Goal: Communication & Community: Answer question/provide support

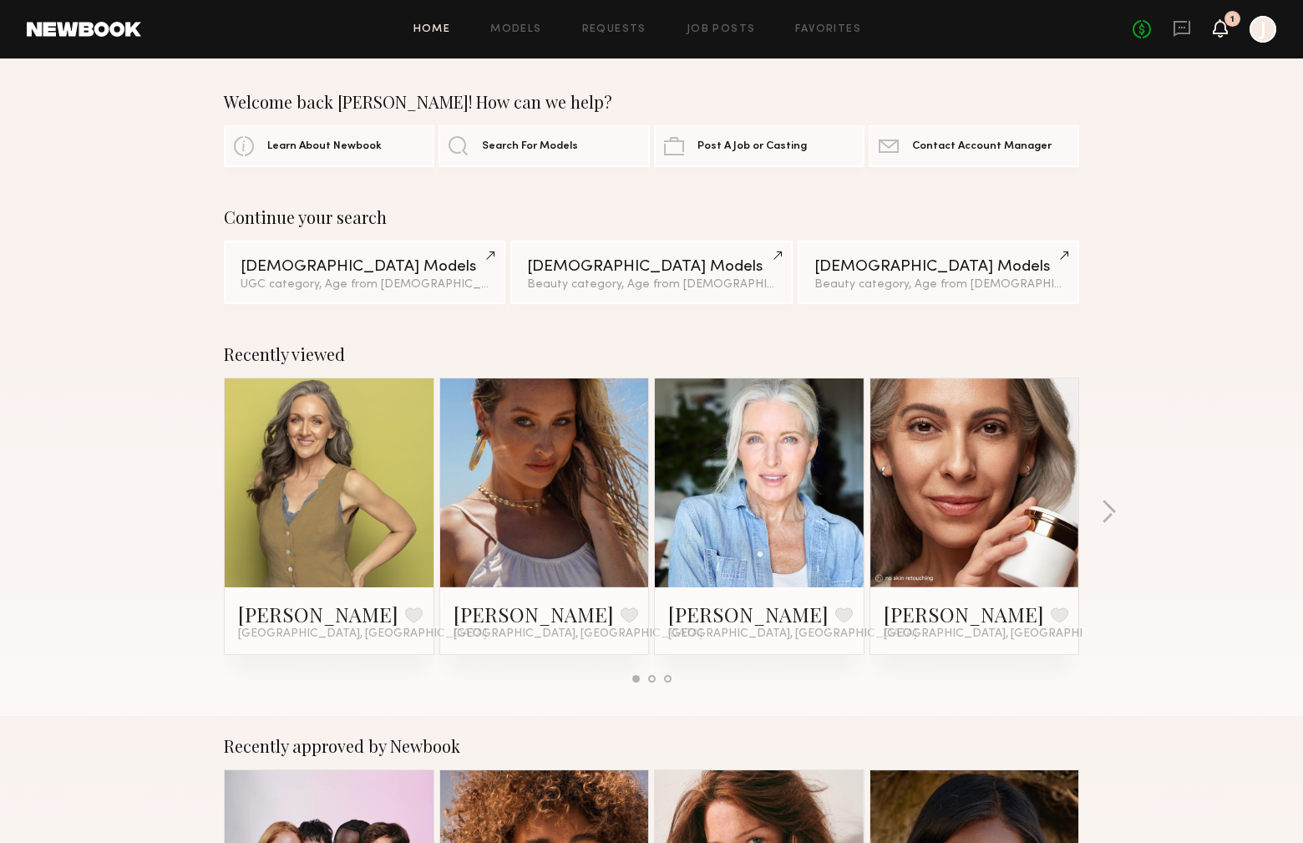
click at [1221, 28] on icon at bounding box center [1220, 28] width 13 height 12
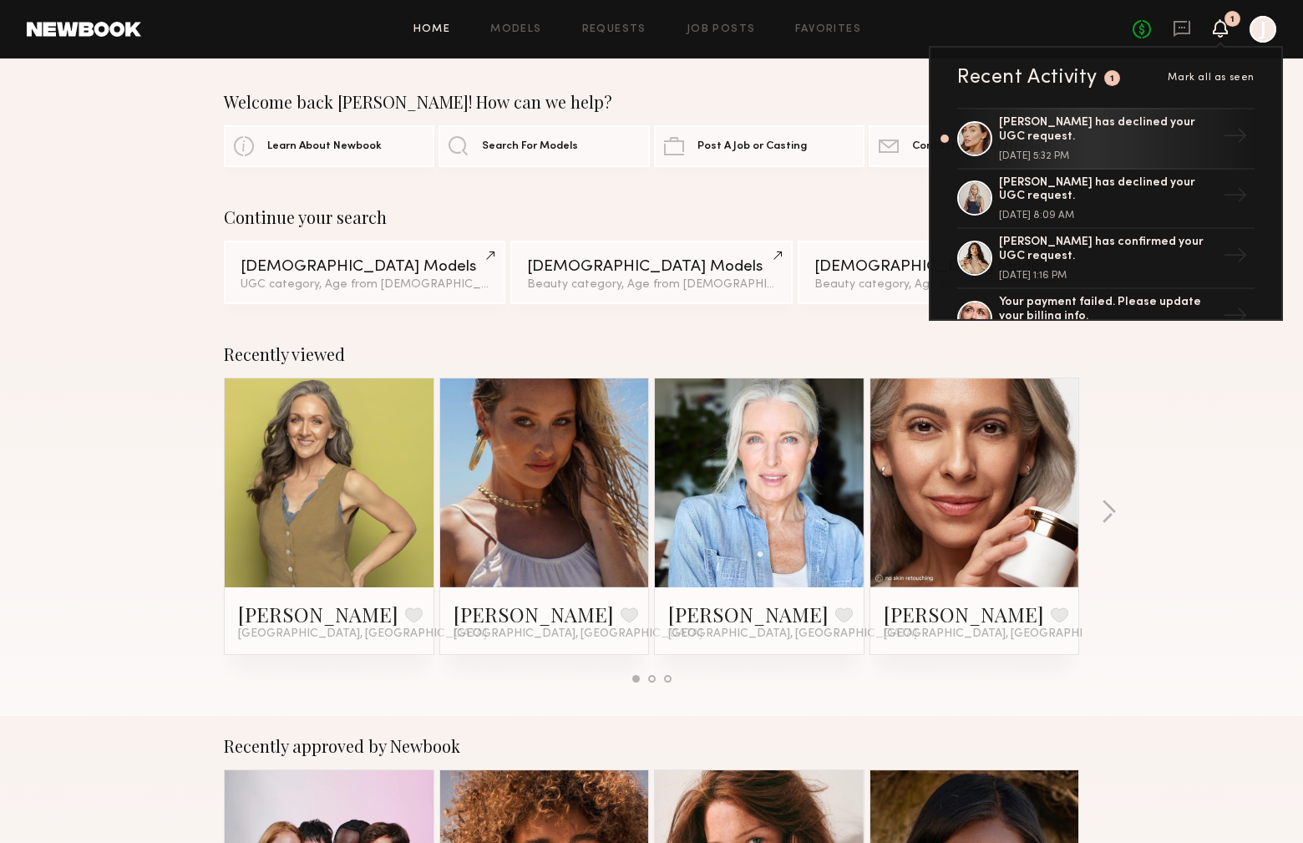
click at [1265, 31] on div at bounding box center [1262, 29] width 27 height 27
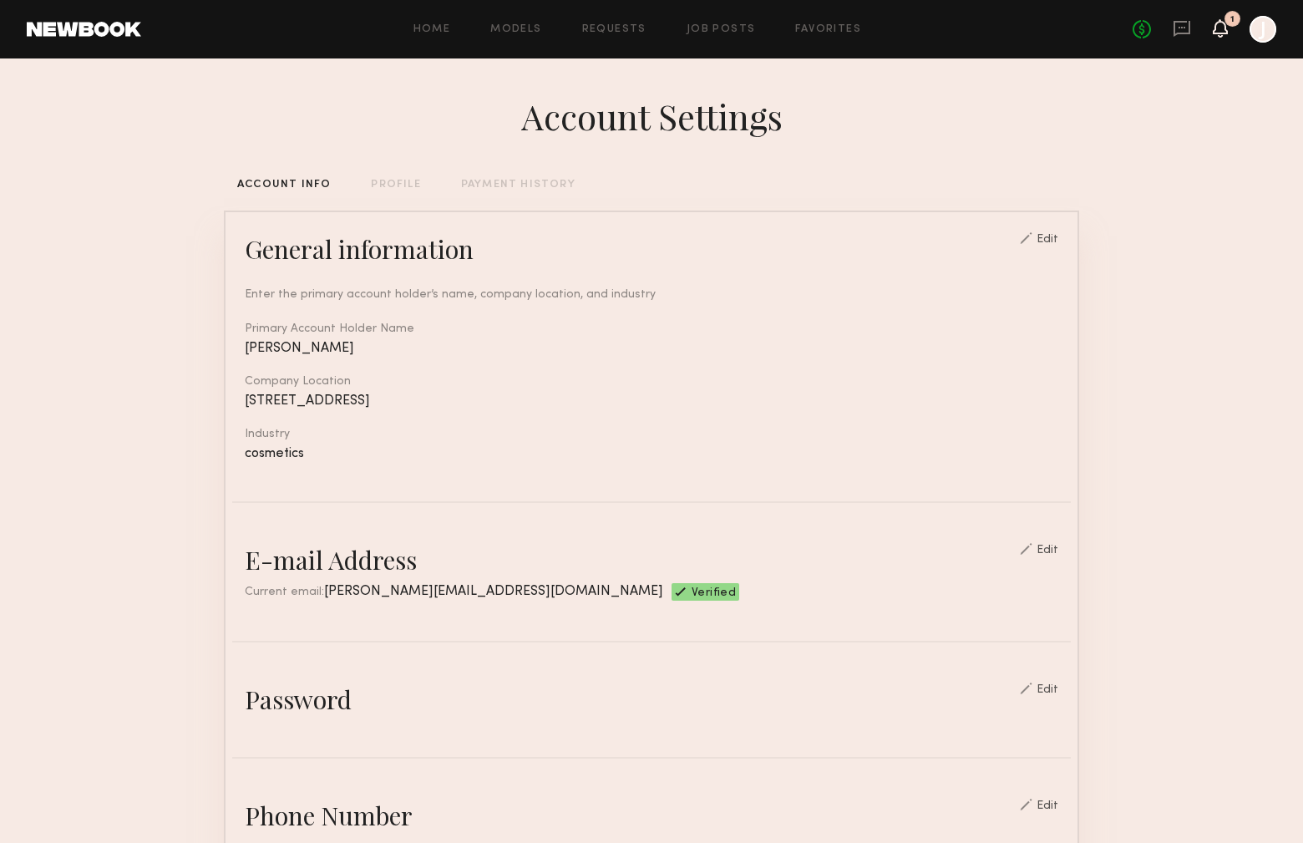
click at [1215, 30] on icon at bounding box center [1220, 28] width 13 height 12
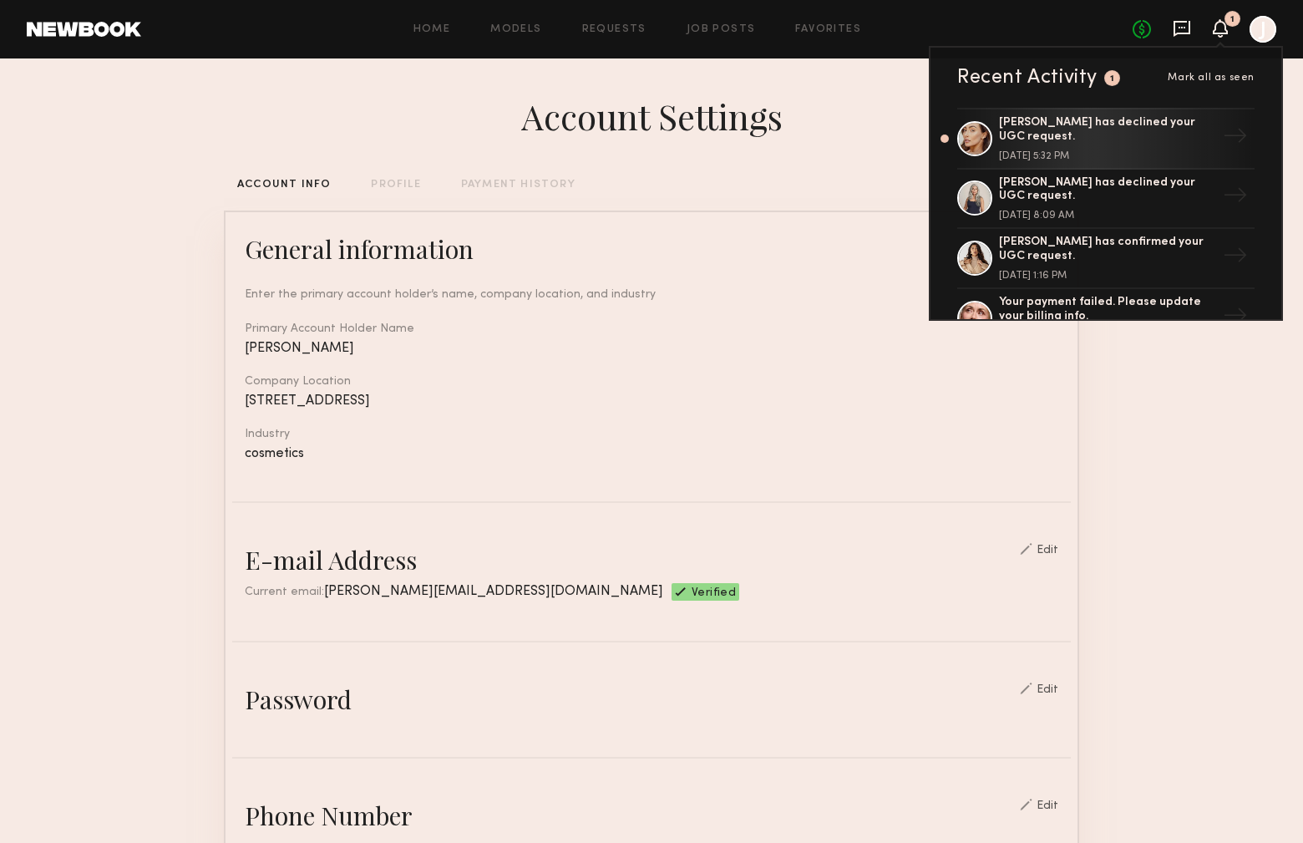
click at [1180, 32] on icon at bounding box center [1181, 29] width 17 height 16
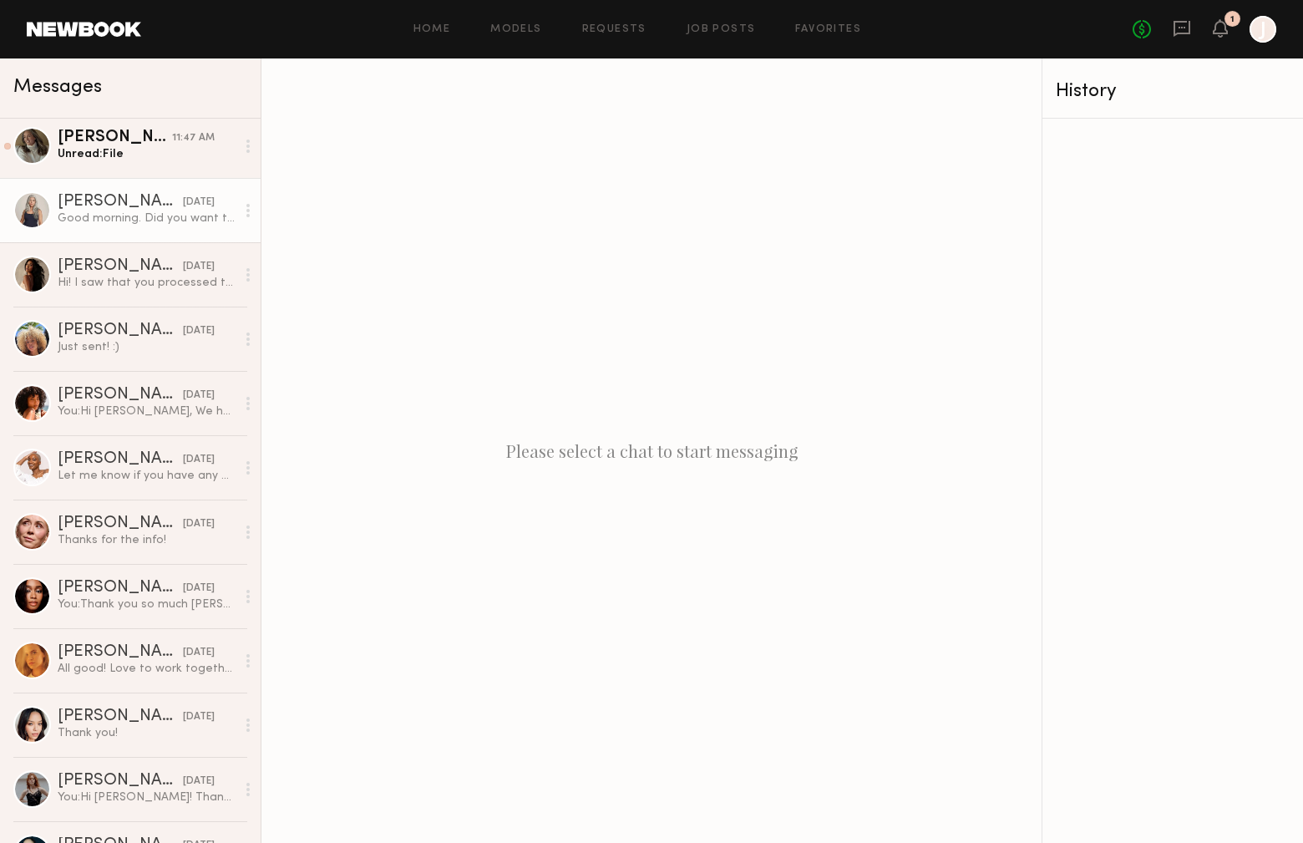
click at [112, 221] on div "Good morning. Did you want to book me for this UGC at $450? Thank you." at bounding box center [147, 218] width 178 height 16
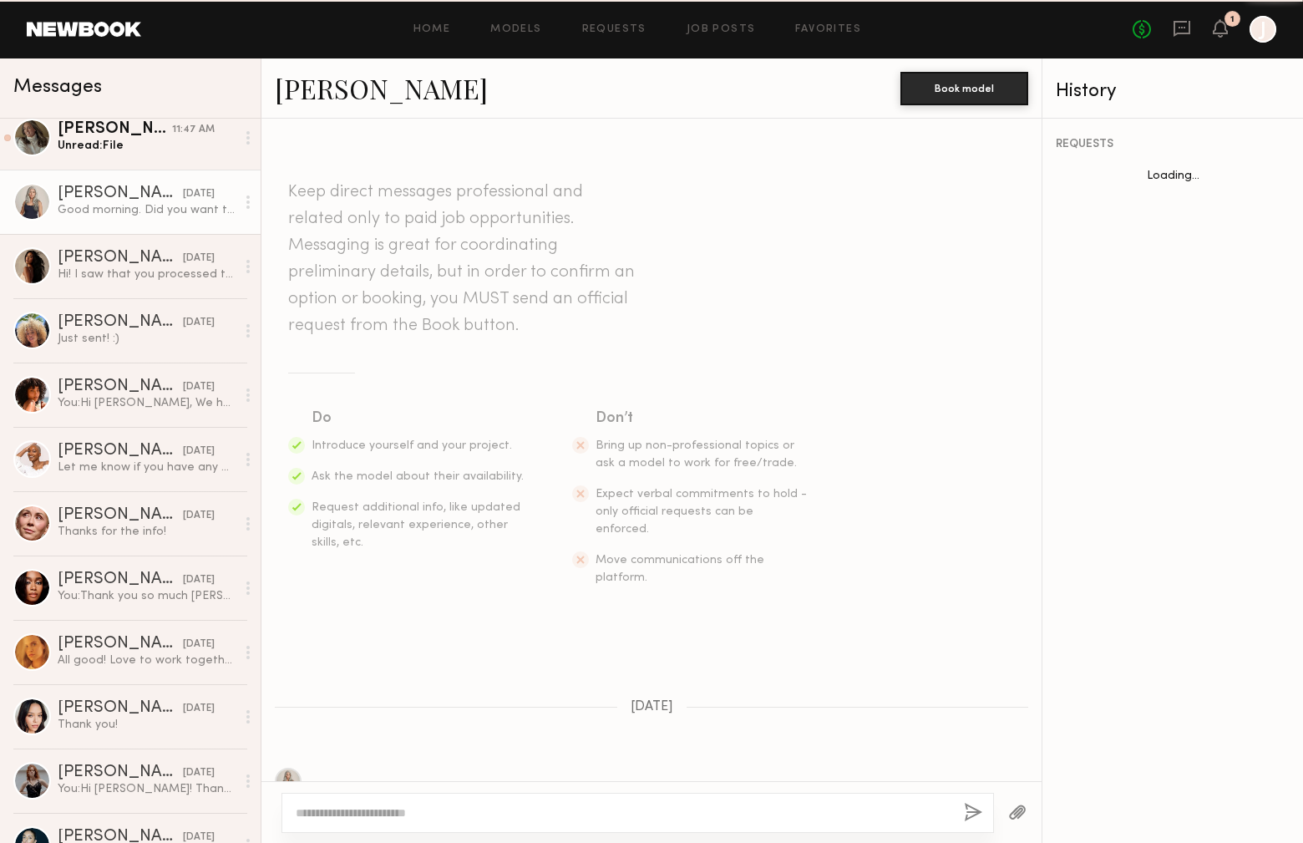
scroll to position [915, 0]
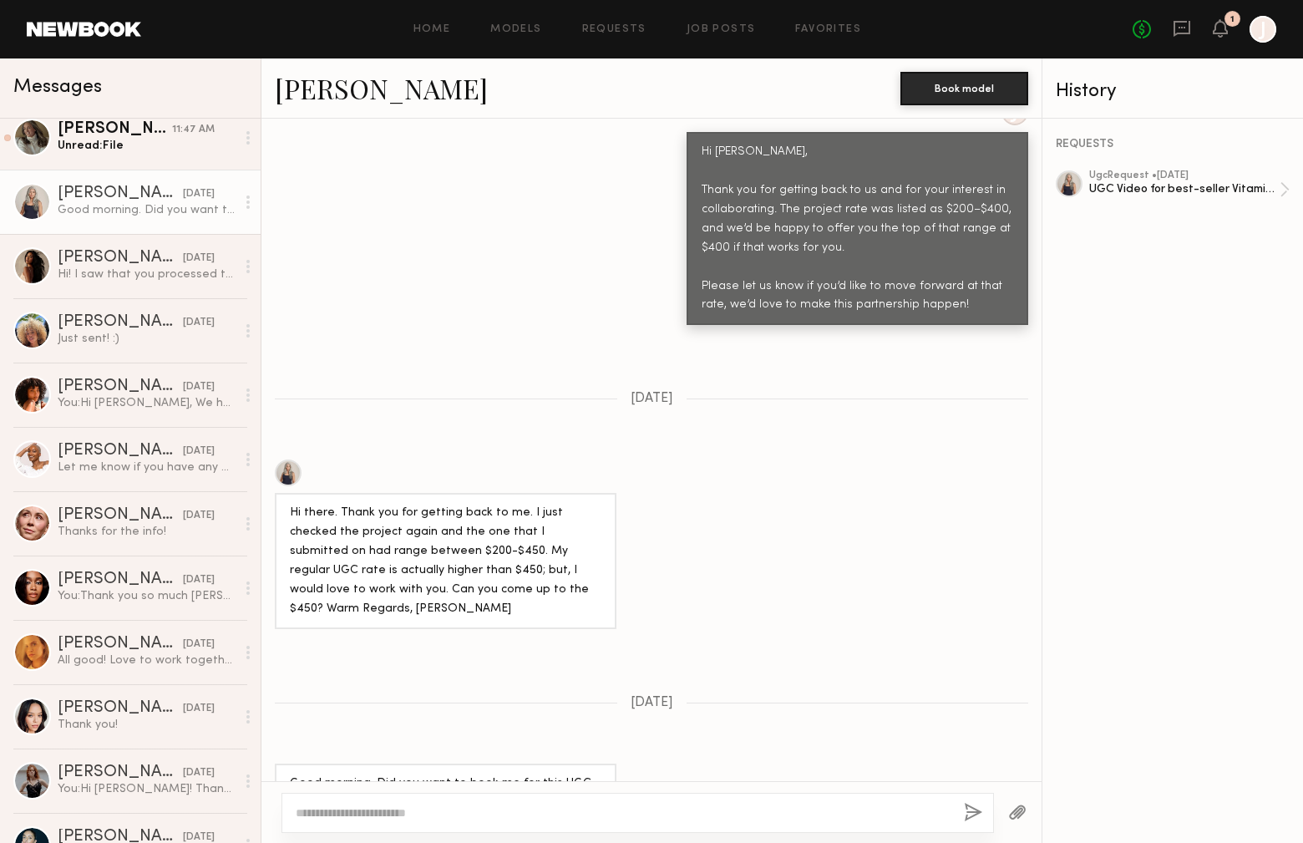
click at [489, 815] on textarea at bounding box center [623, 812] width 655 height 17
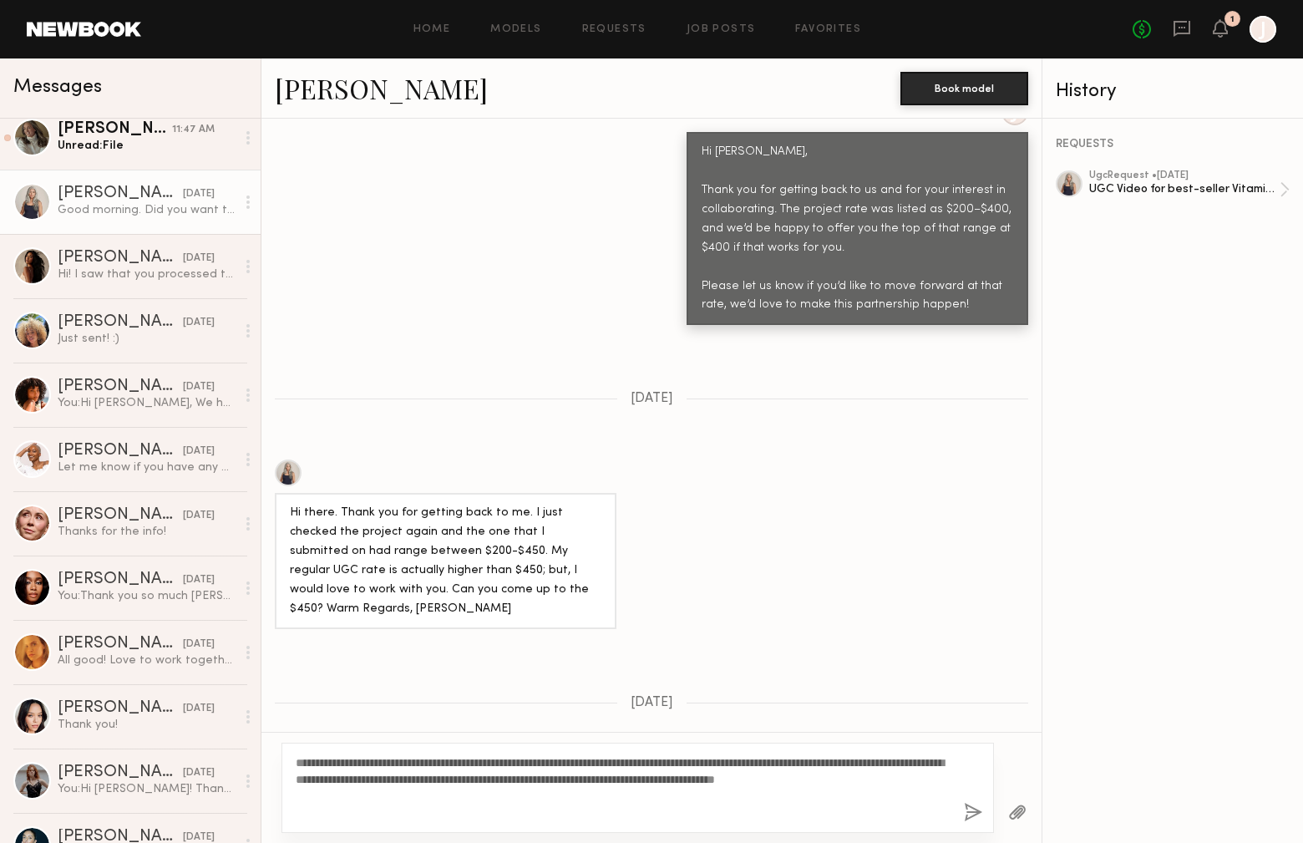
scroll to position [916, 0]
click at [348, 765] on textarea "**********" at bounding box center [623, 787] width 655 height 67
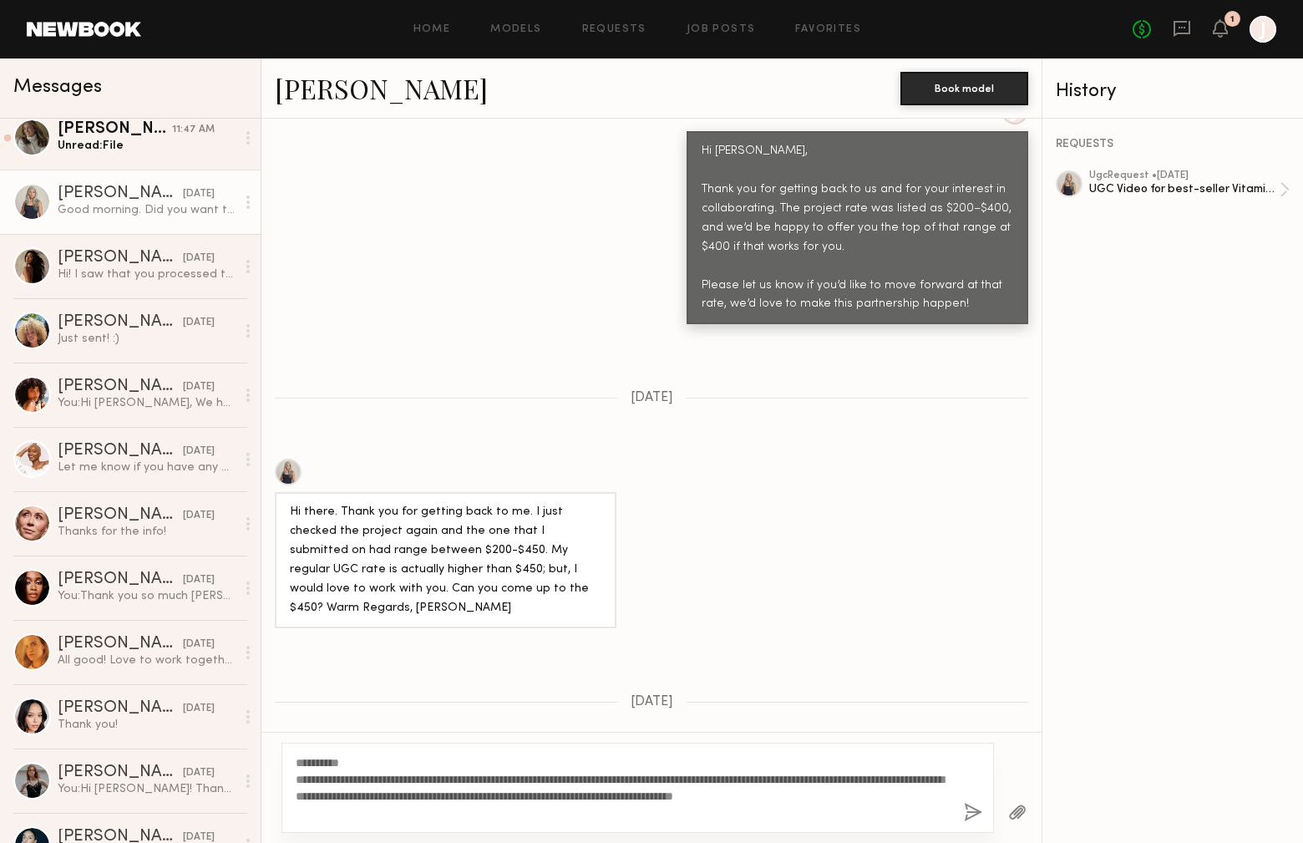
type textarea "**********"
click at [972, 812] on button "button" at bounding box center [973, 813] width 18 height 21
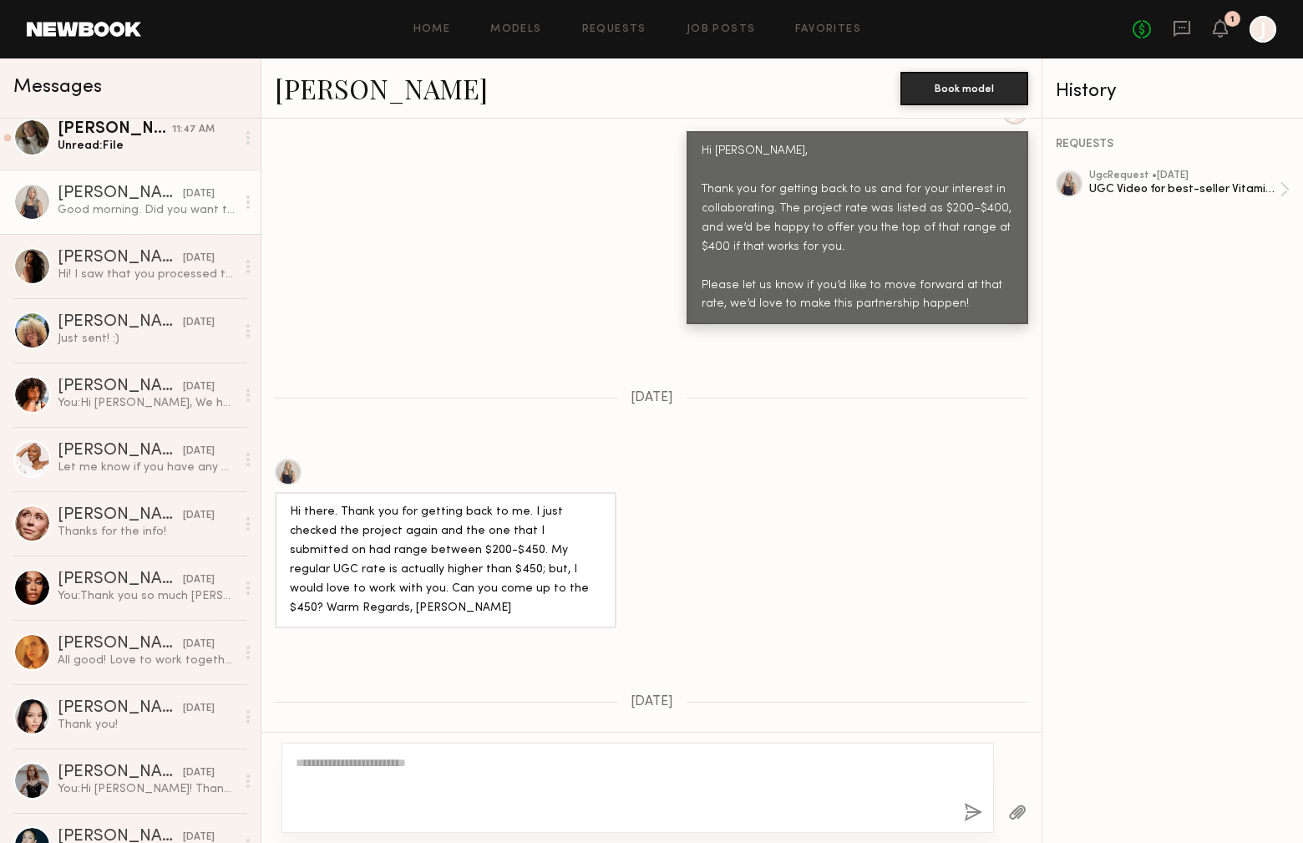
scroll to position [0, 0]
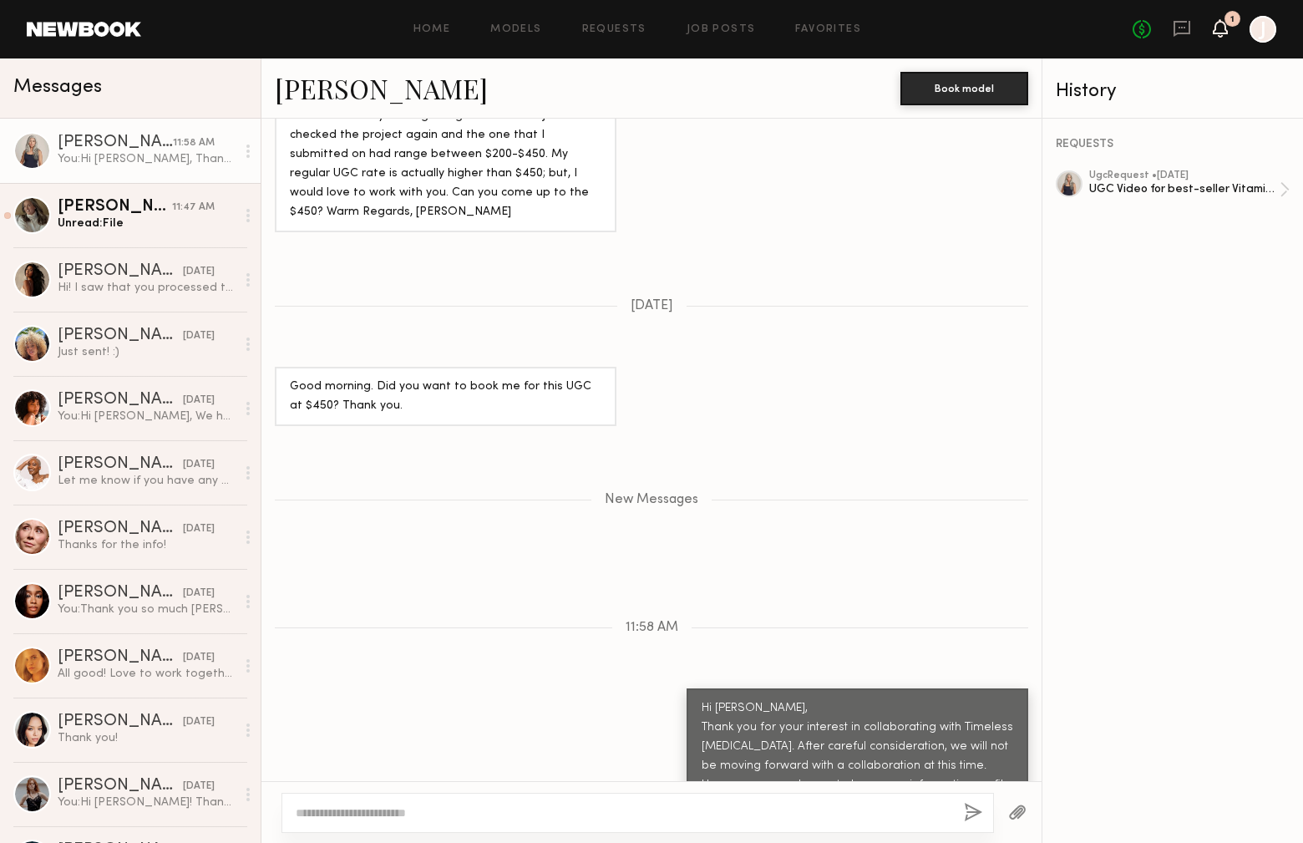
click at [1219, 19] on icon at bounding box center [1220, 20] width 2 height 2
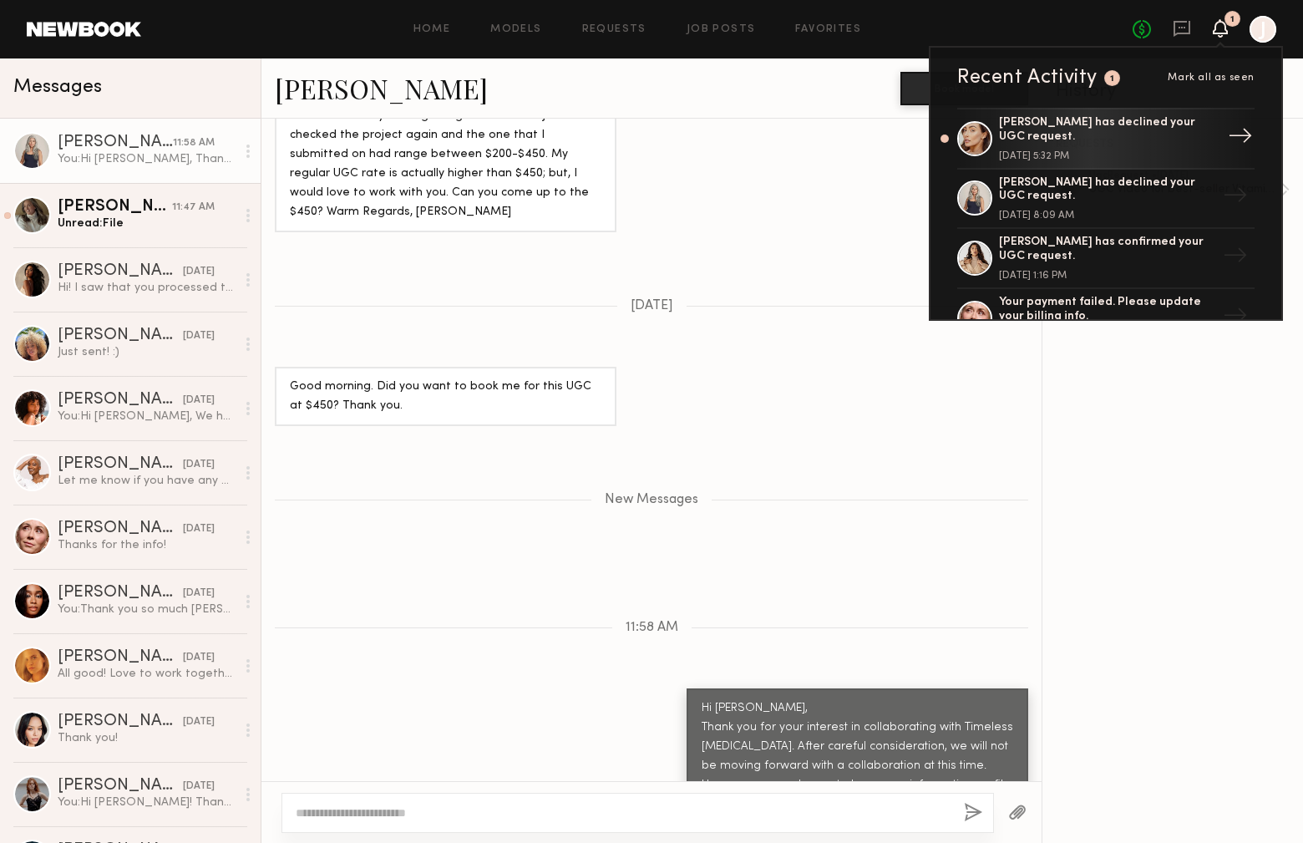
click at [1127, 135] on div "Hannah M. has declined your UGC request." at bounding box center [1107, 130] width 217 height 28
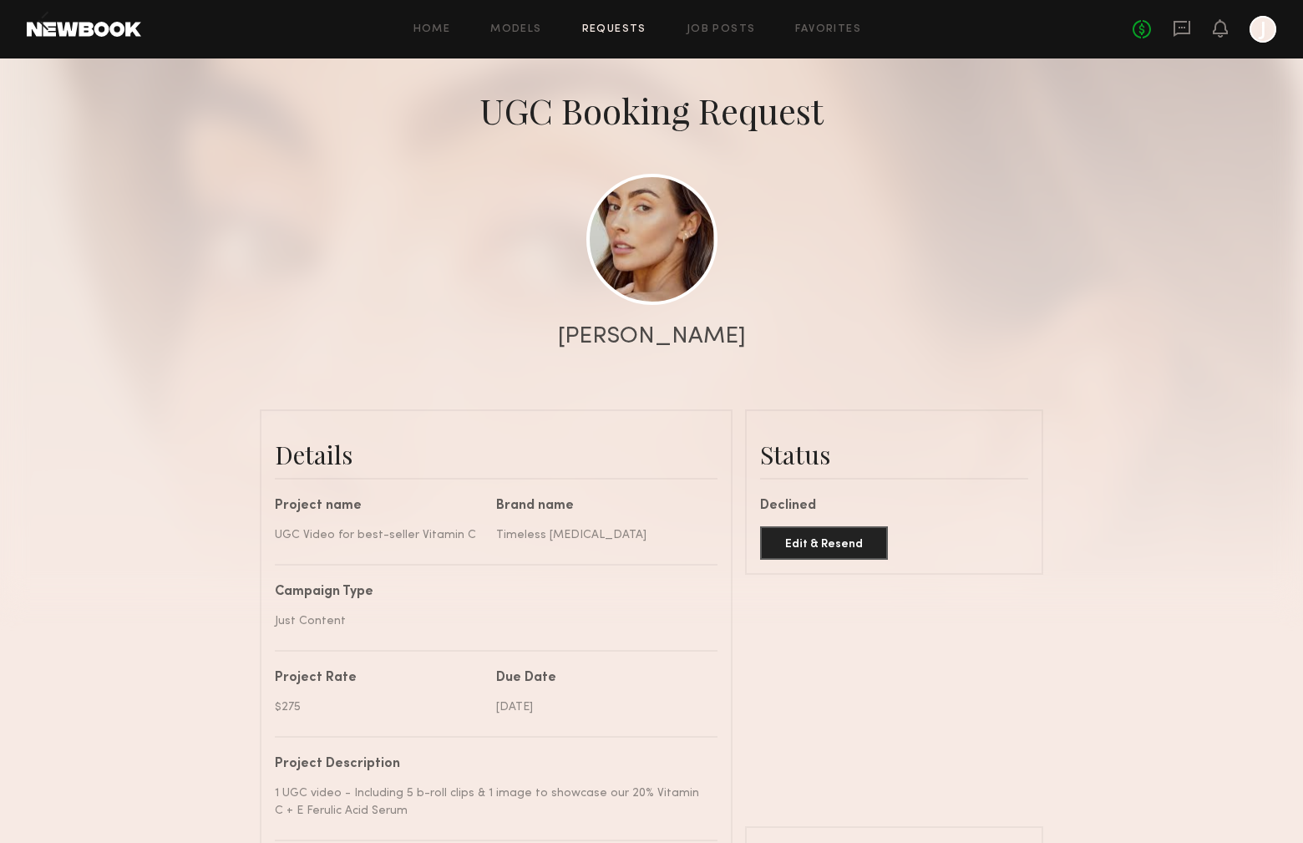
scroll to position [54, 0]
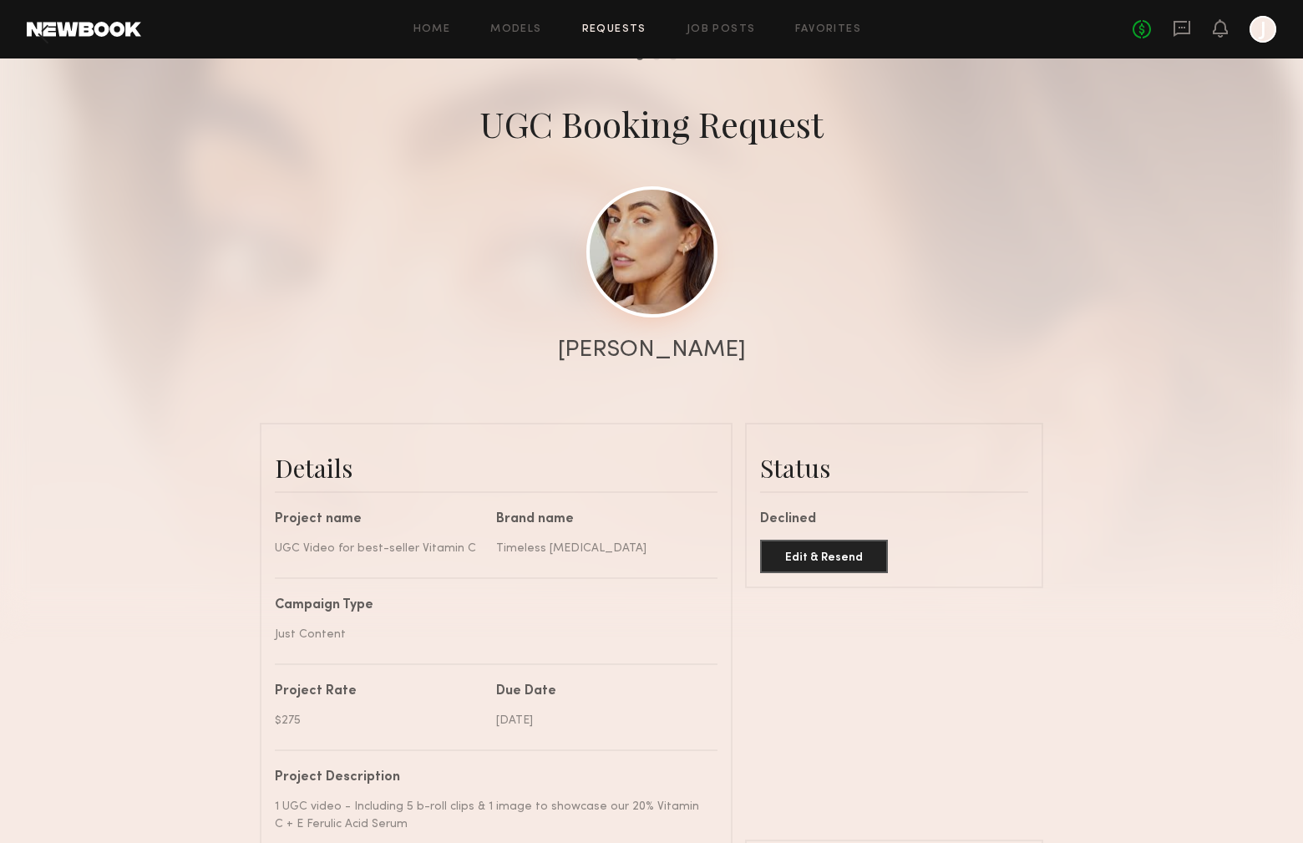
click at [654, 261] on link at bounding box center [651, 251] width 131 height 131
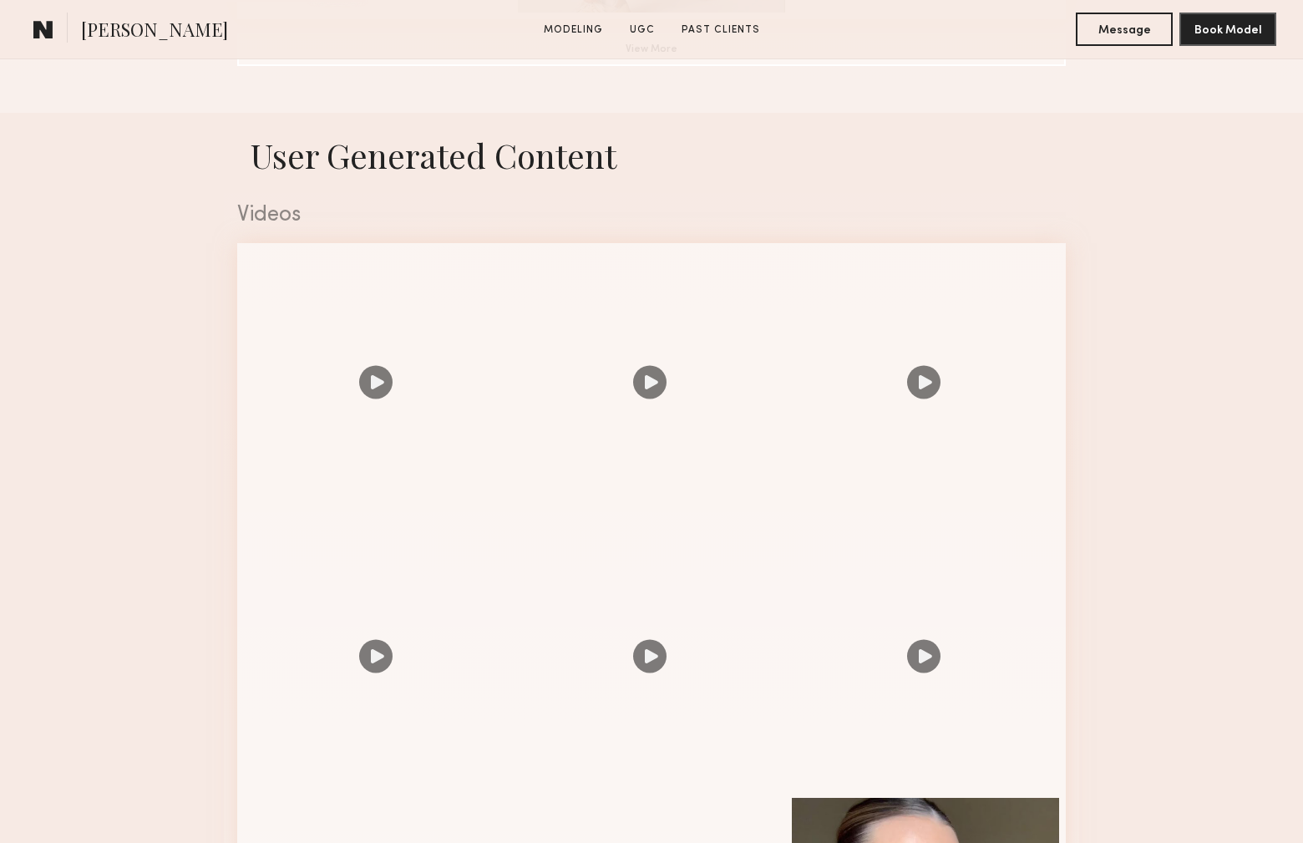
scroll to position [1572, 0]
